Goal: Find contact information: Find contact information

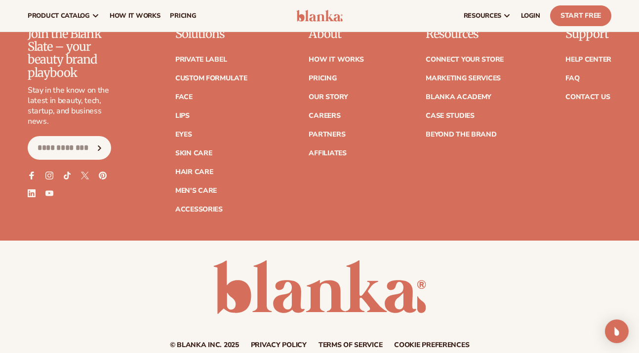
scroll to position [1736, 0]
click at [593, 92] on div "Support Help Center FAQ Contact Us" at bounding box center [588, 121] width 46 height 186
click at [592, 94] on link "Contact Us" at bounding box center [587, 97] width 44 height 7
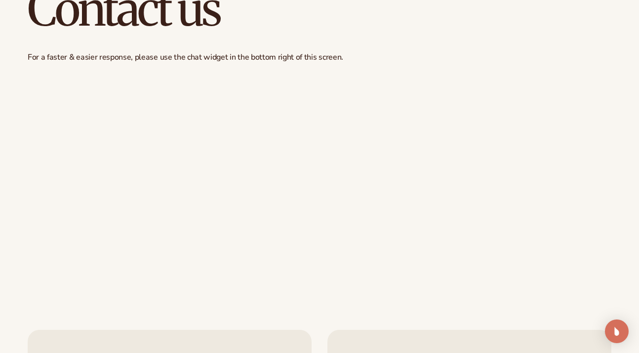
scroll to position [83, 0]
